Goal: Ask a question

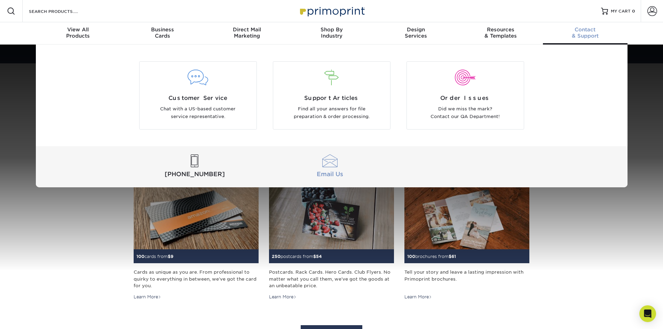
click at [335, 166] on div at bounding box center [330, 161] width 133 height 13
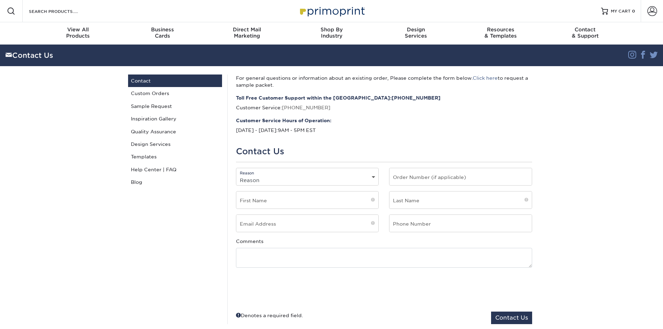
click at [281, 179] on select "Reason General File Preparation Order Status Online Design Issue with your prin…" at bounding box center [307, 180] width 142 height 10
select select "Custom Order"
click at [236, 175] on select "Reason General File Preparation Order Status Online Design Issue with your prin…" at bounding box center [307, 180] width 142 height 10
click at [293, 199] on input "text" at bounding box center [307, 199] width 142 height 17
type input "[PERSON_NAME]"
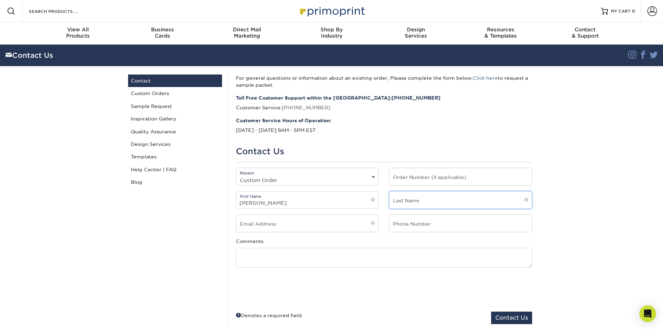
type input "[PERSON_NAME]"
type input "[EMAIL_ADDRESS][DOMAIN_NAME]"
type input "6039886292"
drag, startPoint x: 303, startPoint y: 228, endPoint x: 234, endPoint y: 228, distance: 69.3
click at [234, 228] on div "Email Address [EMAIL_ADDRESS][DOMAIN_NAME]" at bounding box center [308, 225] width 154 height 23
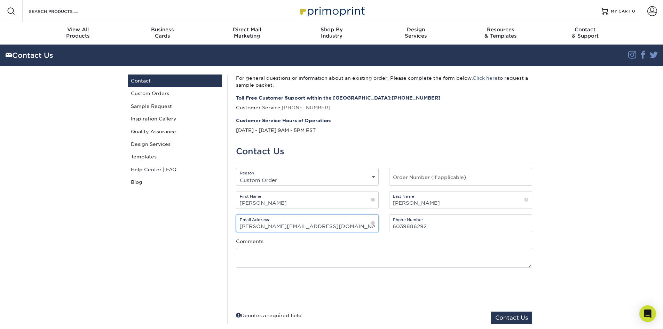
type input "[PERSON_NAME][EMAIL_ADDRESS][DOMAIN_NAME]"
drag, startPoint x: 429, startPoint y: 228, endPoint x: 403, endPoint y: 227, distance: 25.8
click at [403, 227] on input "6039886292" at bounding box center [461, 223] width 142 height 17
type input "6034363030"
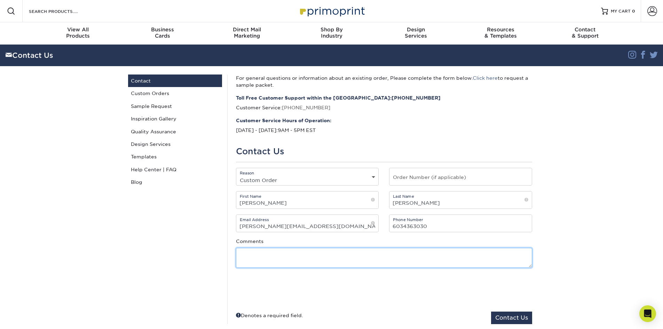
click at [444, 256] on textarea at bounding box center [384, 258] width 296 height 20
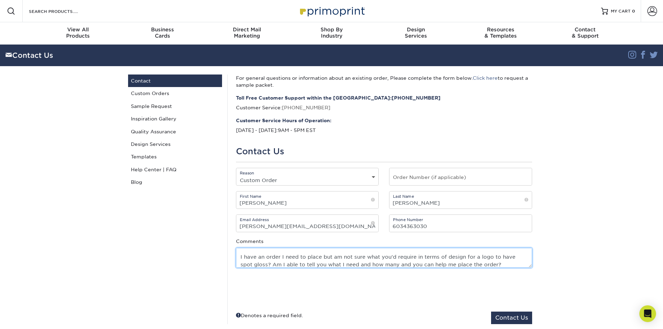
type textarea "Hello, I have an order I need to place but am not sure what you'd require in te…"
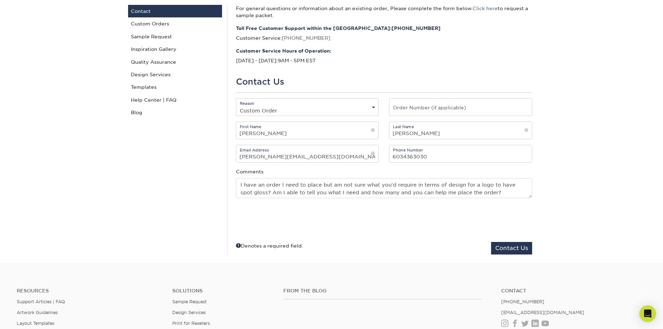
scroll to position [15, 0]
click at [504, 250] on button "Contact Us" at bounding box center [511, 248] width 41 height 13
